Goal: Task Accomplishment & Management: Use online tool/utility

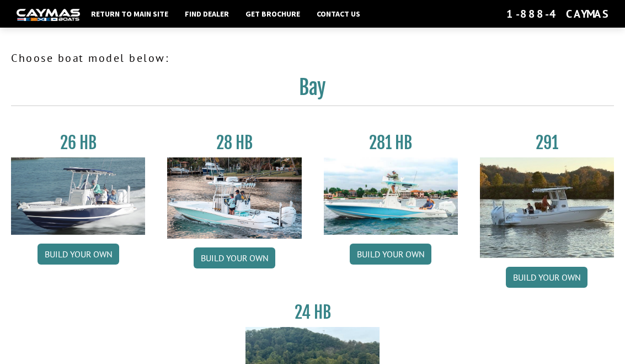
click at [243, 257] on link "Build your own" at bounding box center [235, 257] width 82 height 21
click at [241, 250] on link "Build your own" at bounding box center [235, 257] width 82 height 21
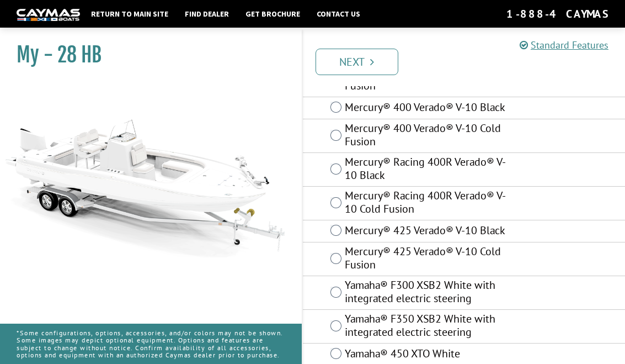
scroll to position [143, 0]
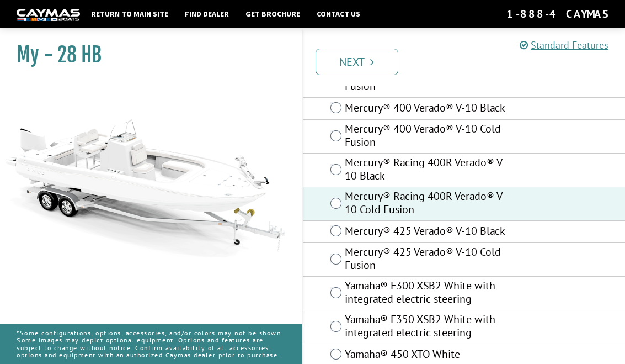
click at [376, 57] on link "Next" at bounding box center [357, 62] width 83 height 26
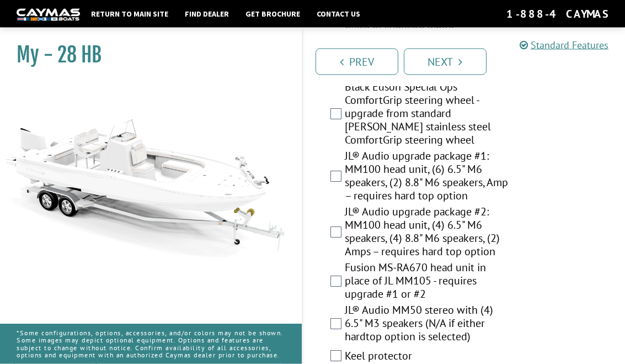
scroll to position [1805, 0]
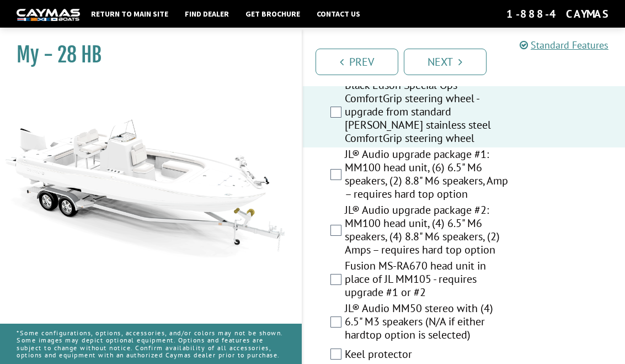
click at [345, 188] on label "JL® Audio upgrade package #1: MM100 head unit, (6) 6.5" M6 speakers, (2) 8.8" M…" at bounding box center [428, 175] width 167 height 56
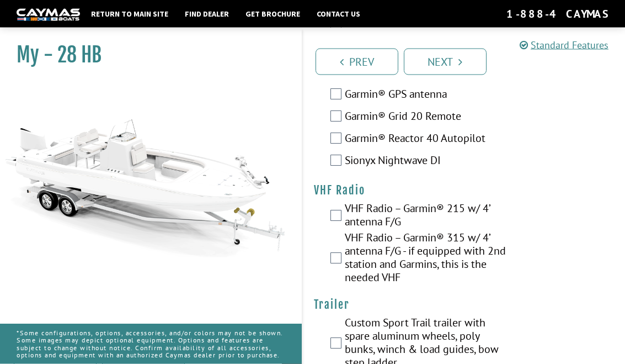
scroll to position [4089, 0]
click at [448, 68] on link "Next" at bounding box center [445, 62] width 83 height 26
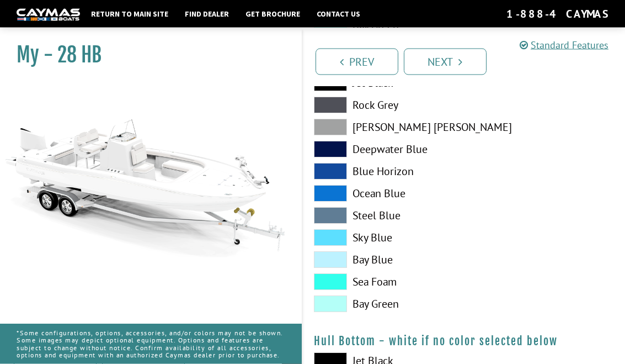
scroll to position [510, 0]
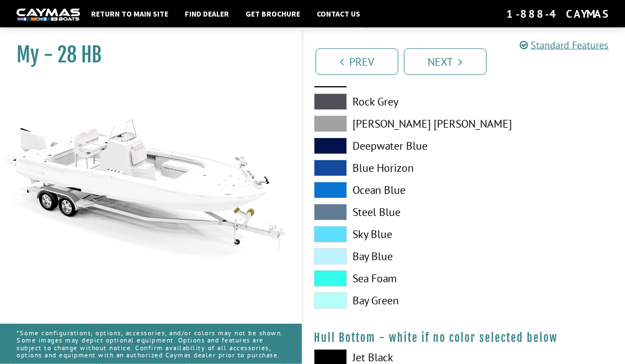
click at [331, 241] on span at bounding box center [330, 234] width 33 height 17
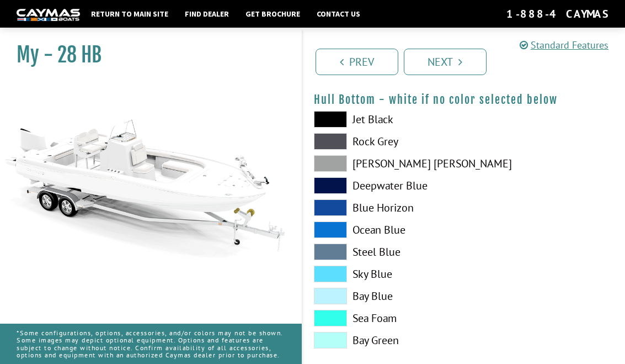
scroll to position [748, 0]
click at [331, 305] on span at bounding box center [330, 296] width 33 height 17
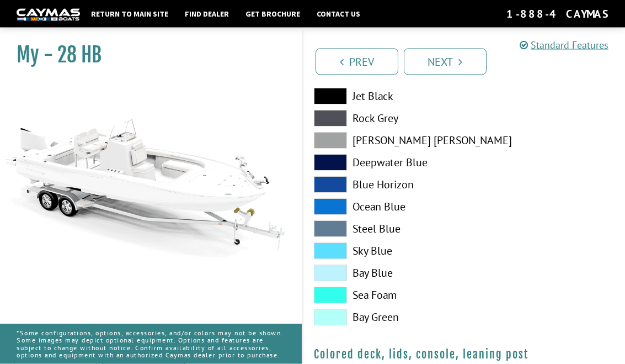
scroll to position [1056, 0]
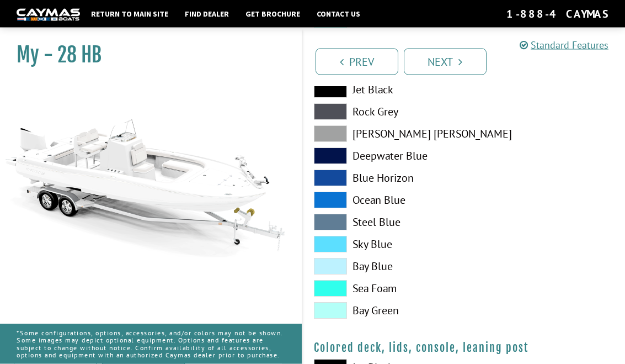
click at [330, 249] on span at bounding box center [330, 244] width 33 height 17
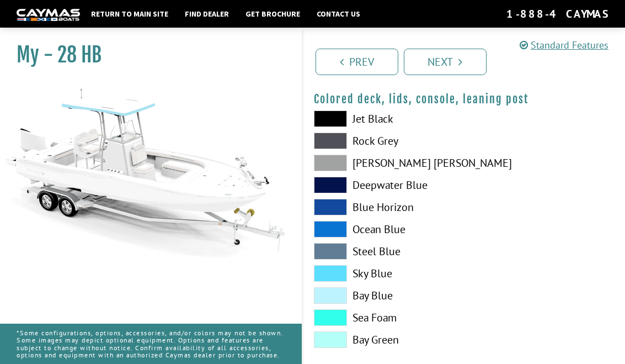
scroll to position [1306, 0]
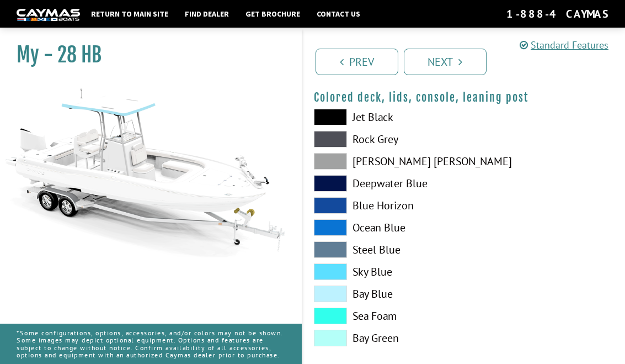
click at [450, 63] on link "Next" at bounding box center [445, 62] width 83 height 26
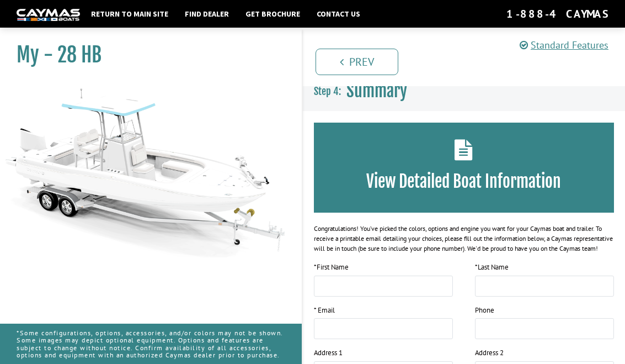
scroll to position [0, 0]
